Goal: Task Accomplishment & Management: Manage account settings

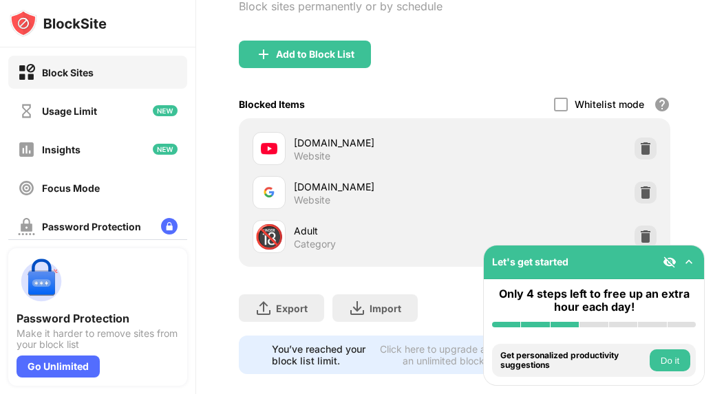
scroll to position [138, 0]
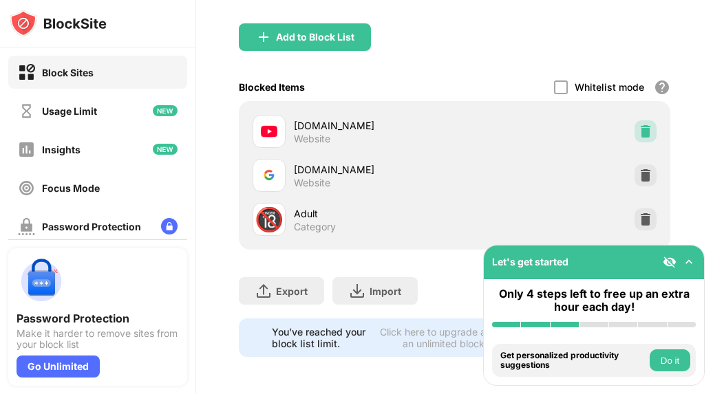
click at [639, 136] on img at bounding box center [646, 132] width 14 height 14
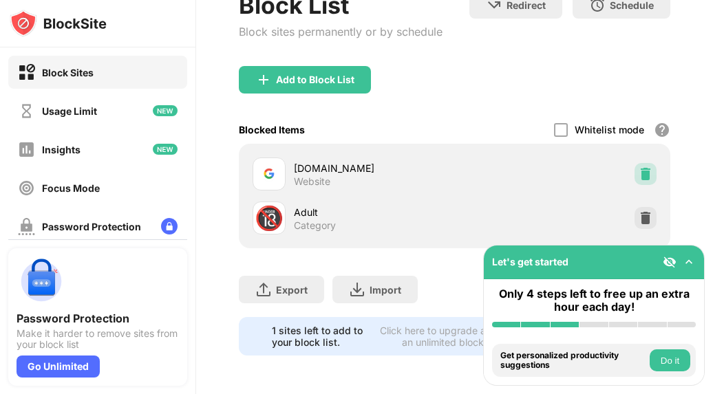
click at [639, 167] on img at bounding box center [646, 174] width 14 height 14
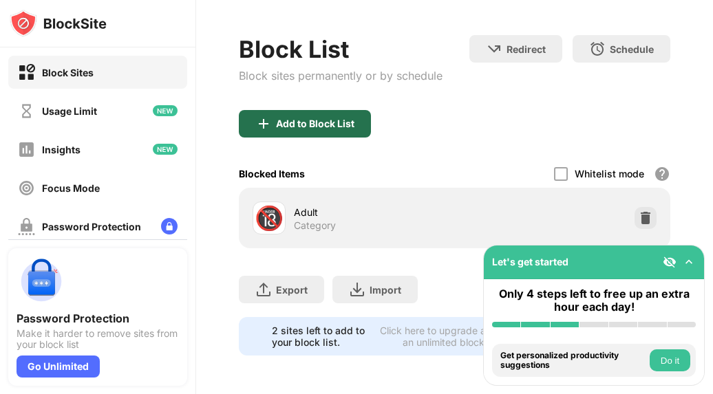
click at [344, 118] on div "Add to Block List" at bounding box center [315, 123] width 78 height 11
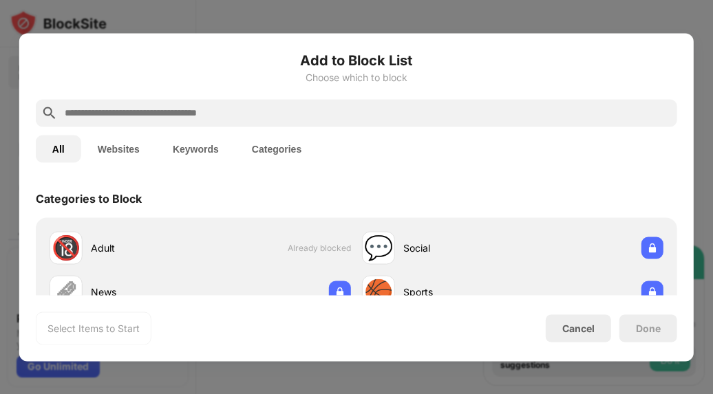
click at [325, 119] on input "text" at bounding box center [367, 113] width 609 height 17
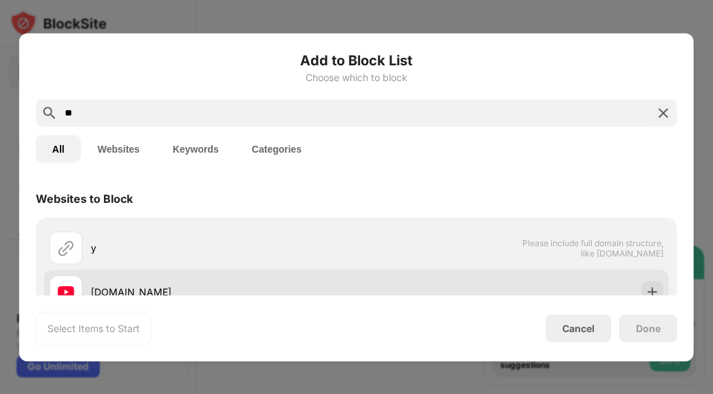
type input "**"
click at [275, 277] on div "[DOMAIN_NAME]" at bounding box center [203, 291] width 307 height 33
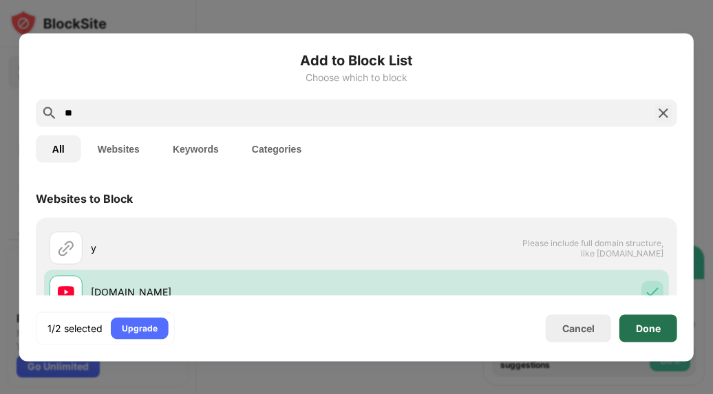
click at [663, 337] on div "Done" at bounding box center [649, 329] width 58 height 28
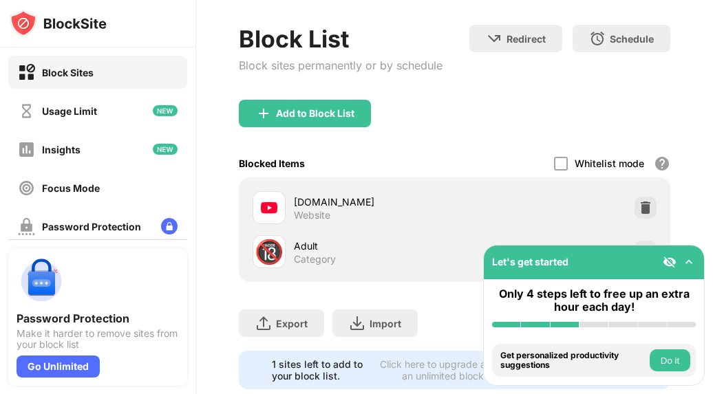
scroll to position [105, 0]
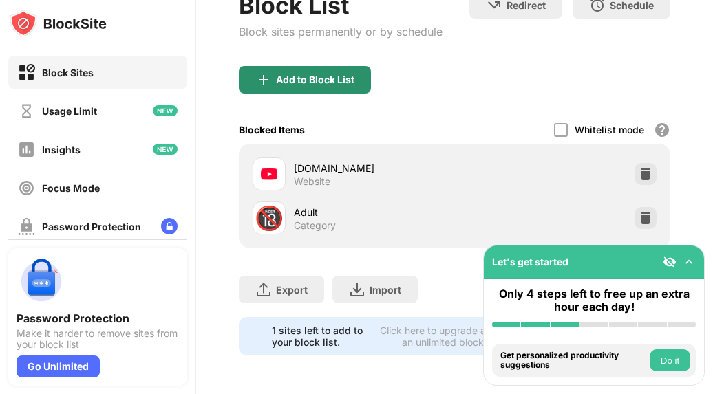
click at [330, 74] on div "Add to Block List" at bounding box center [315, 79] width 78 height 11
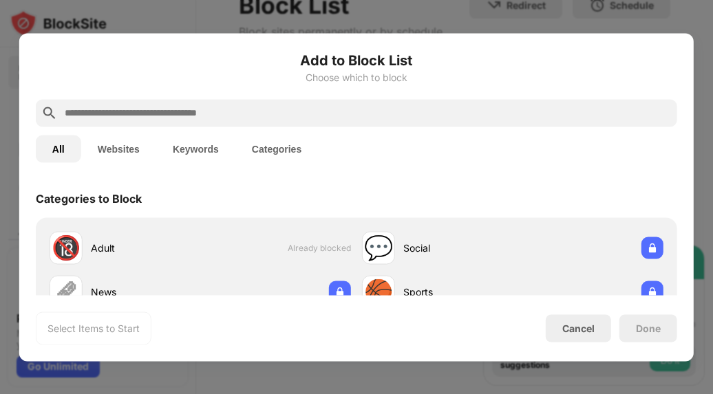
click at [330, 107] on input "text" at bounding box center [367, 113] width 609 height 17
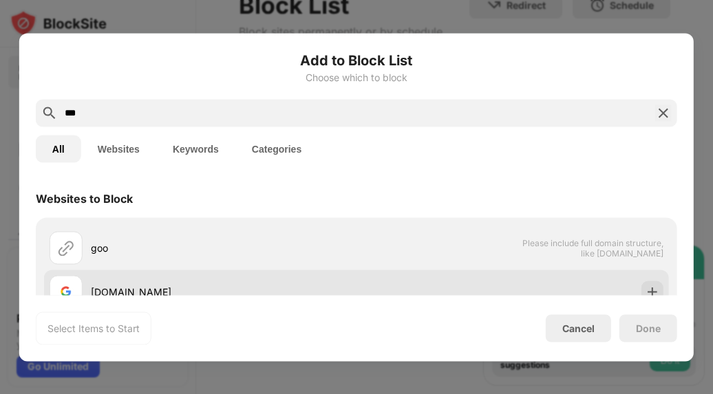
type input "***"
click at [249, 288] on div "[DOMAIN_NAME]" at bounding box center [224, 292] width 266 height 14
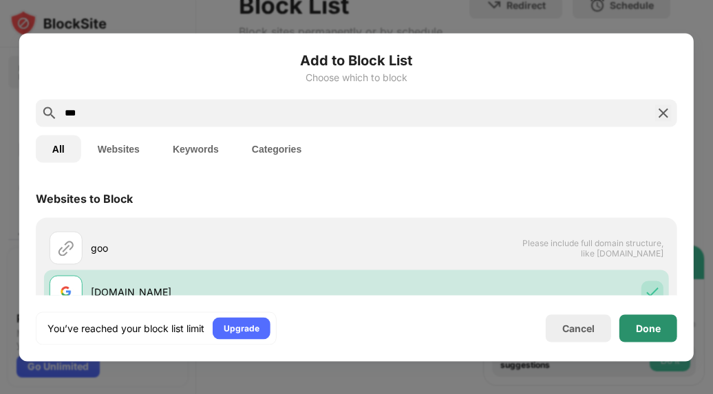
click at [651, 328] on div "Done" at bounding box center [648, 328] width 25 height 11
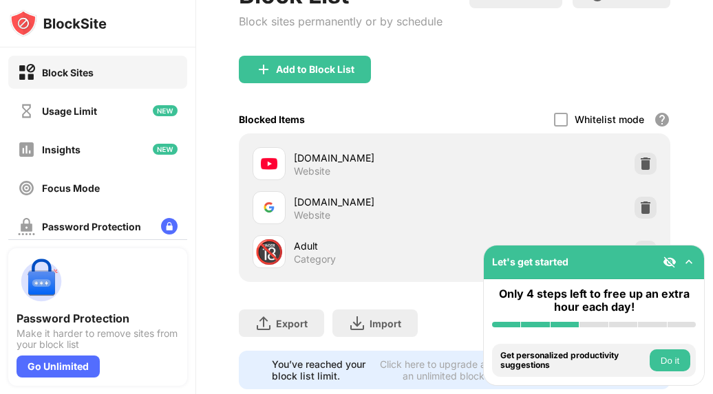
scroll to position [138, 0]
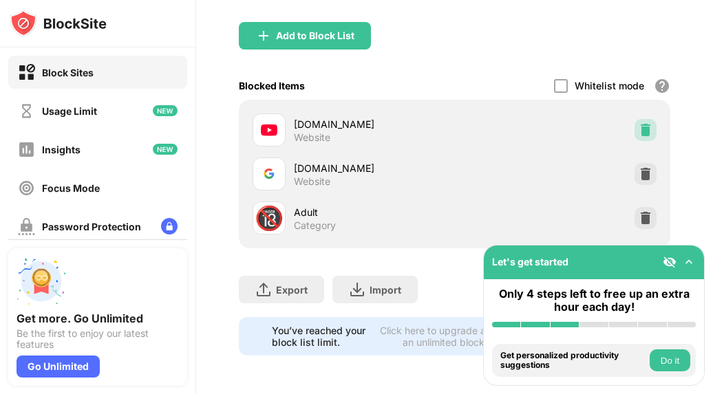
click at [644, 119] on div at bounding box center [646, 130] width 22 height 22
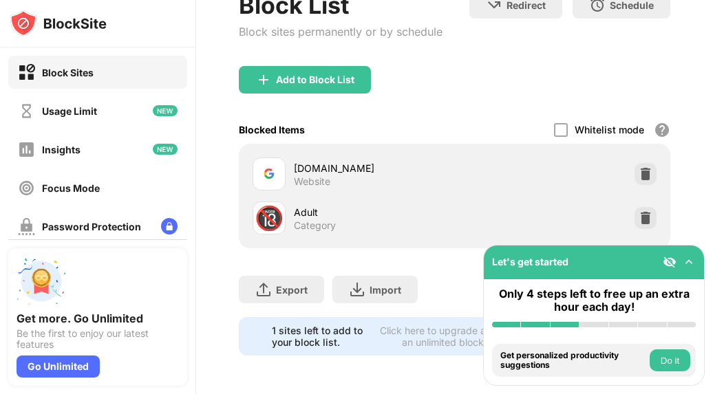
click at [639, 167] on img at bounding box center [646, 174] width 14 height 14
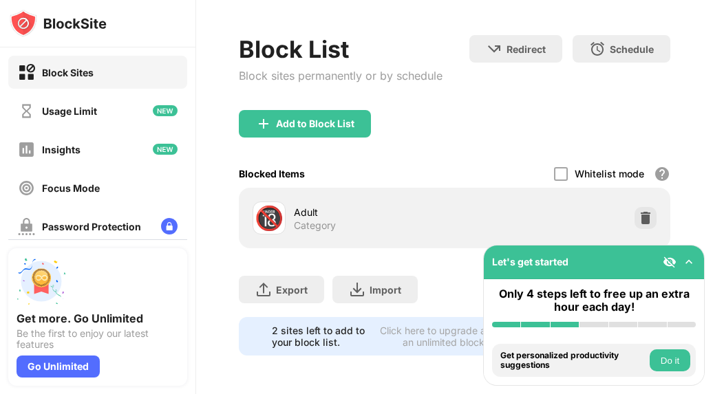
scroll to position [61, 0]
click at [316, 84] on div "Block List Block sites permanently or by schedule" at bounding box center [341, 72] width 204 height 75
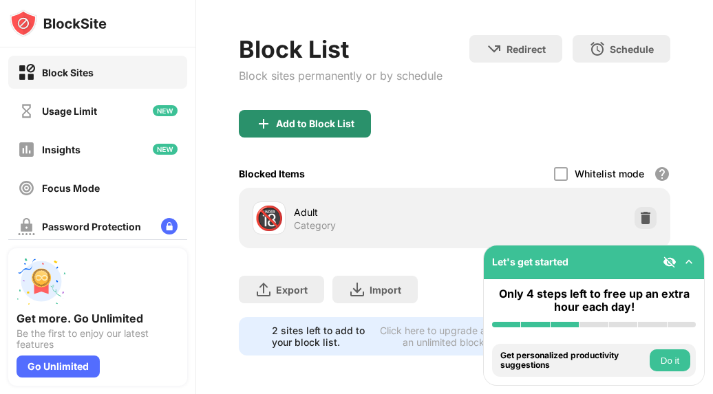
click at [317, 121] on div "Add to Block List" at bounding box center [305, 124] width 132 height 28
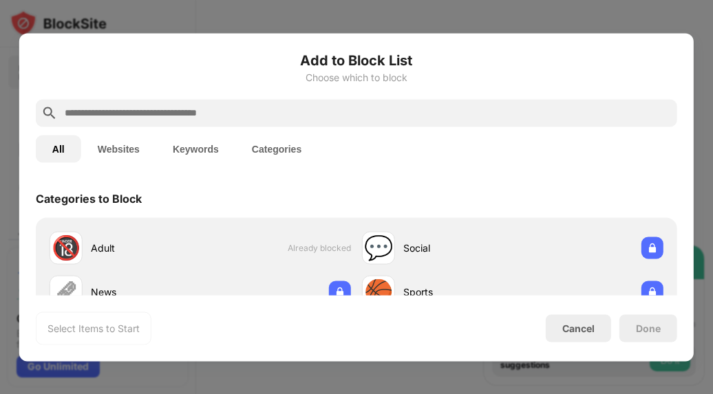
click at [390, 109] on input "text" at bounding box center [367, 113] width 609 height 17
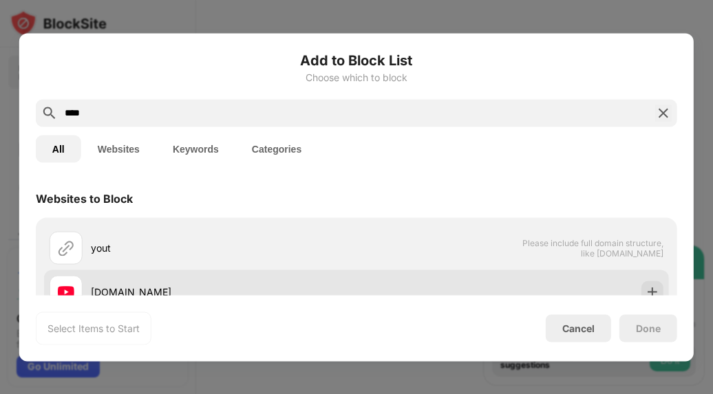
type input "****"
click at [315, 286] on div "[DOMAIN_NAME]" at bounding box center [224, 292] width 266 height 14
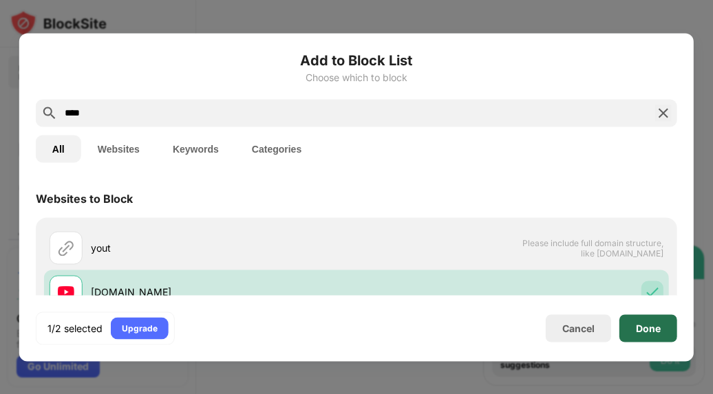
click at [653, 324] on div "Done" at bounding box center [648, 328] width 25 height 11
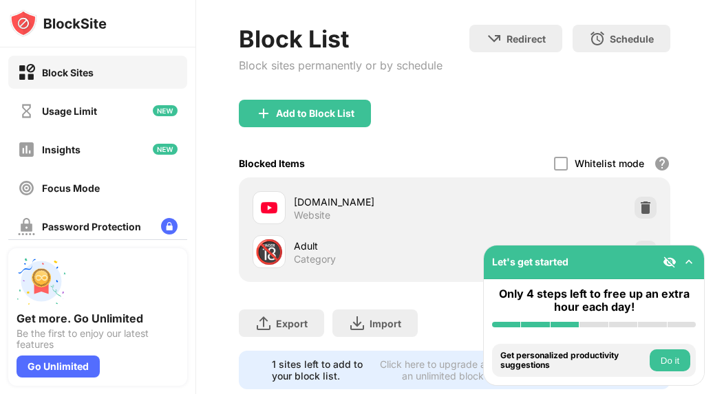
scroll to position [105, 0]
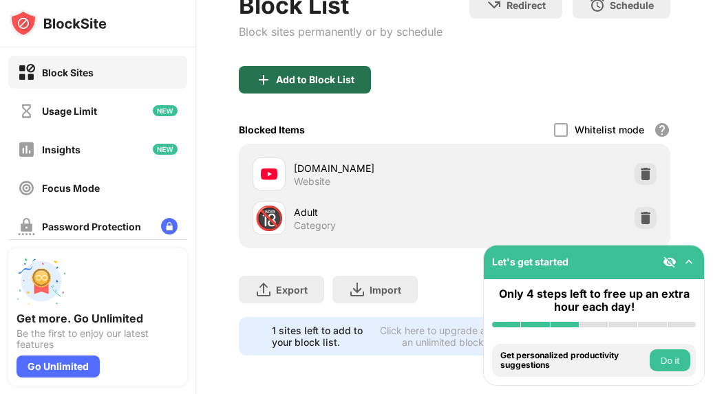
click at [338, 66] on div "Add to Block List" at bounding box center [305, 80] width 132 height 28
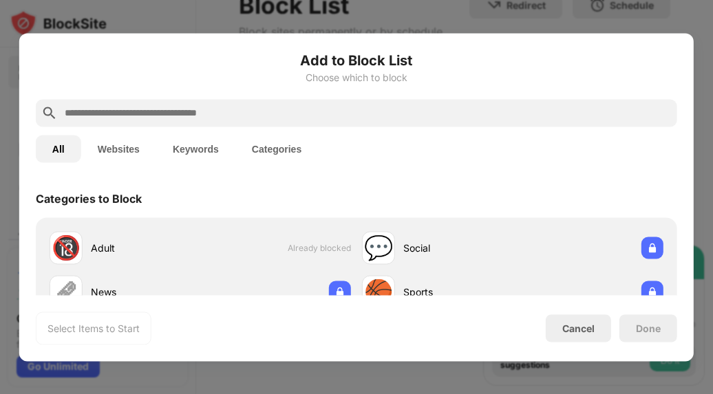
click at [363, 112] on input "text" at bounding box center [367, 113] width 609 height 17
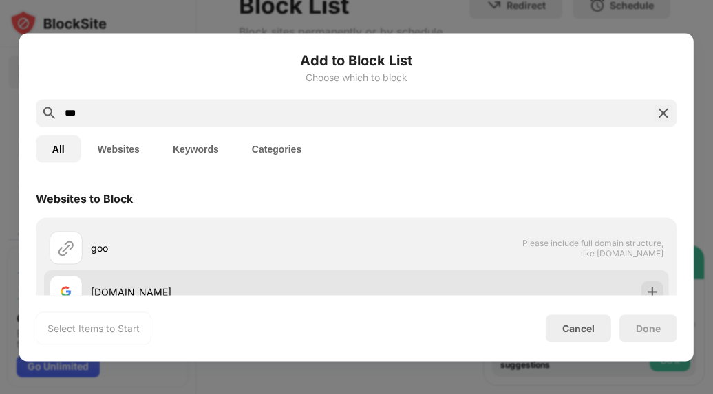
type input "***"
click at [324, 280] on div "[DOMAIN_NAME]" at bounding box center [203, 291] width 307 height 33
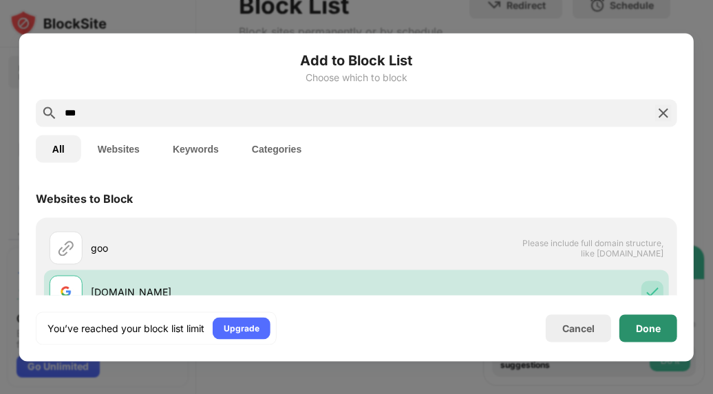
click at [655, 334] on div "Done" at bounding box center [649, 329] width 58 height 28
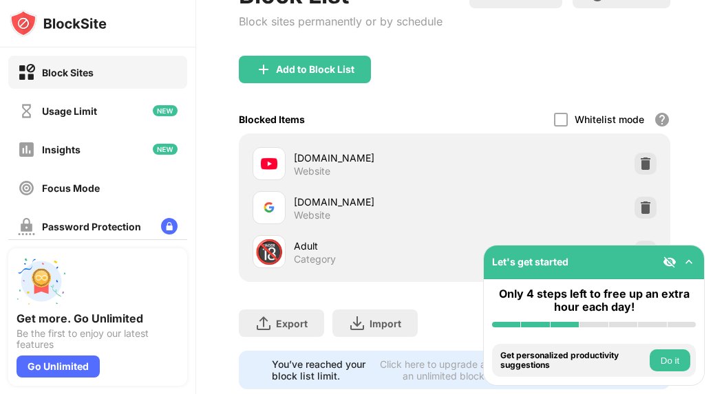
scroll to position [149, 0]
